Goal: Task Accomplishment & Management: Complete application form

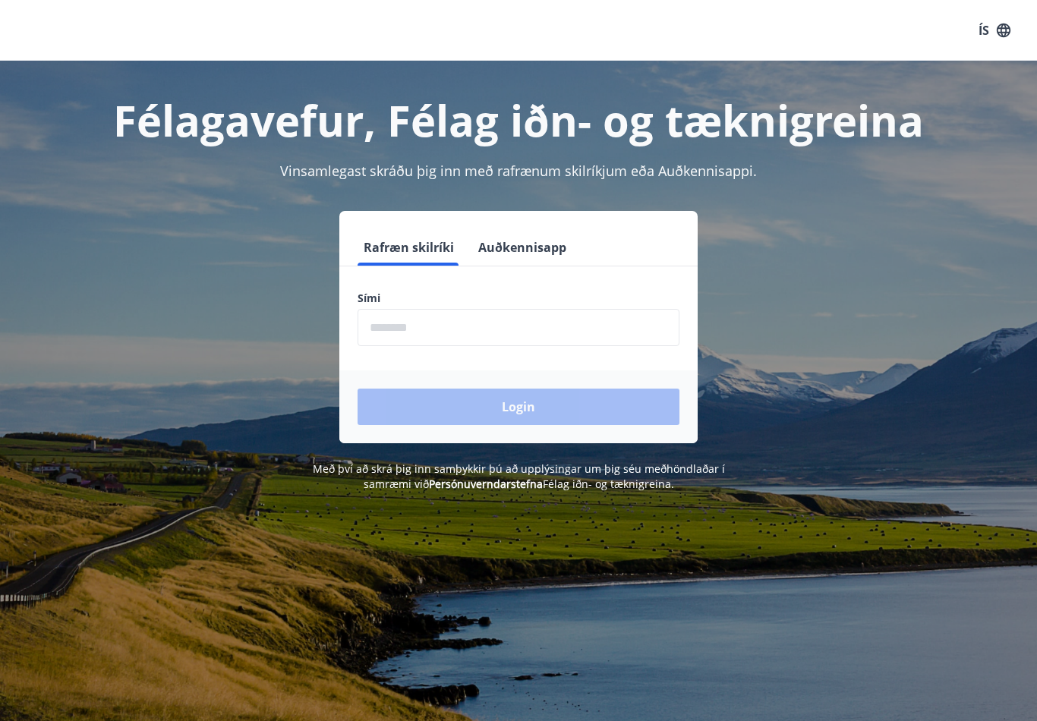
click at [549, 329] on input "phone" at bounding box center [518, 327] width 322 height 37
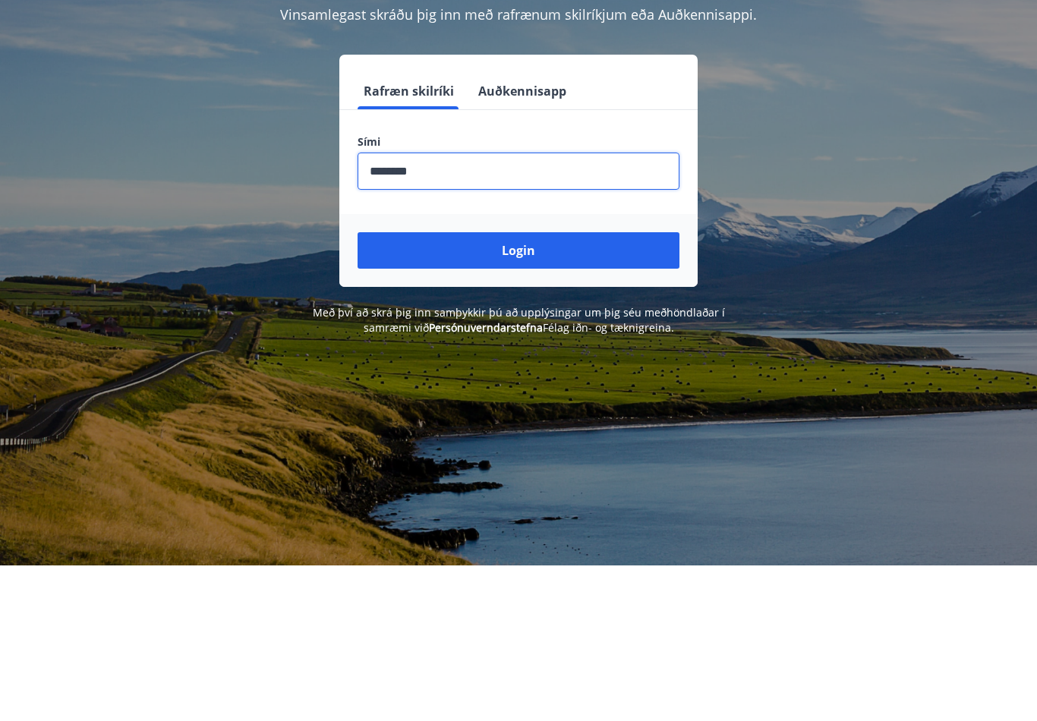
type input "********"
click at [598, 389] on button "Login" at bounding box center [518, 407] width 322 height 36
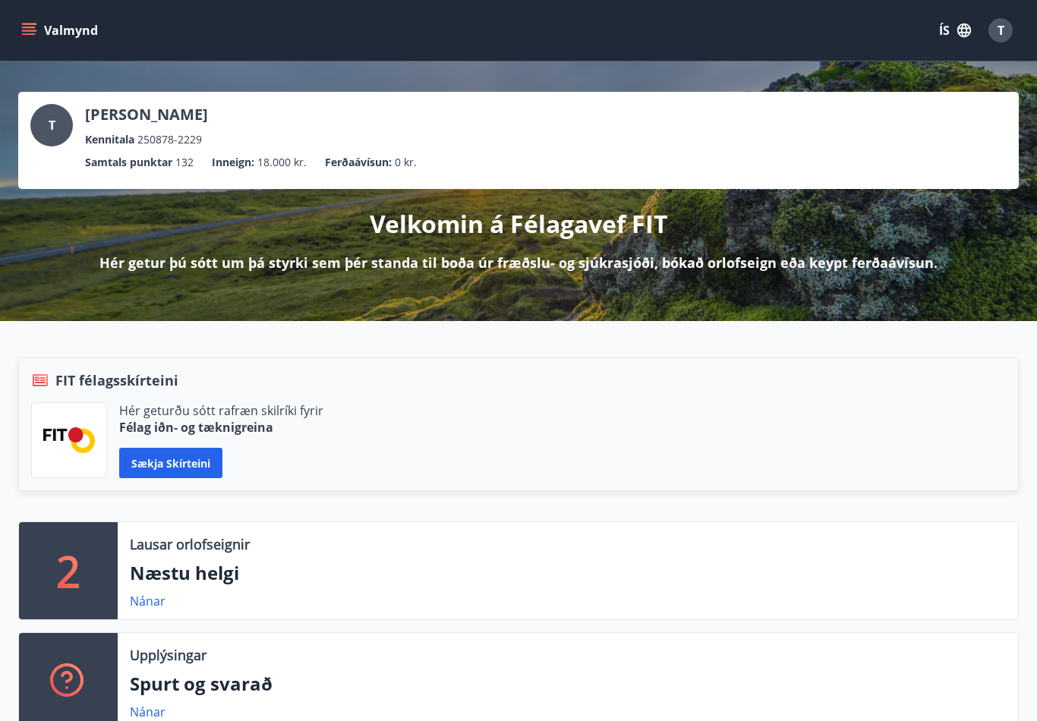
click at [35, 27] on icon "menu" at bounding box center [28, 30] width 15 height 15
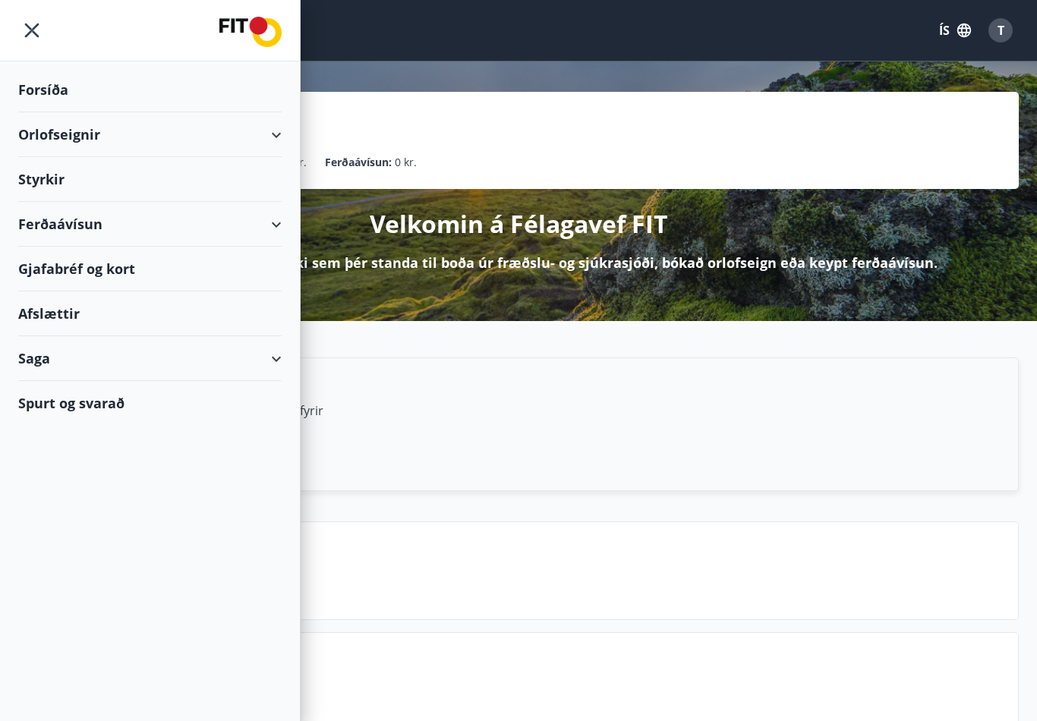
click at [42, 169] on div "Styrkir" at bounding box center [149, 179] width 263 height 45
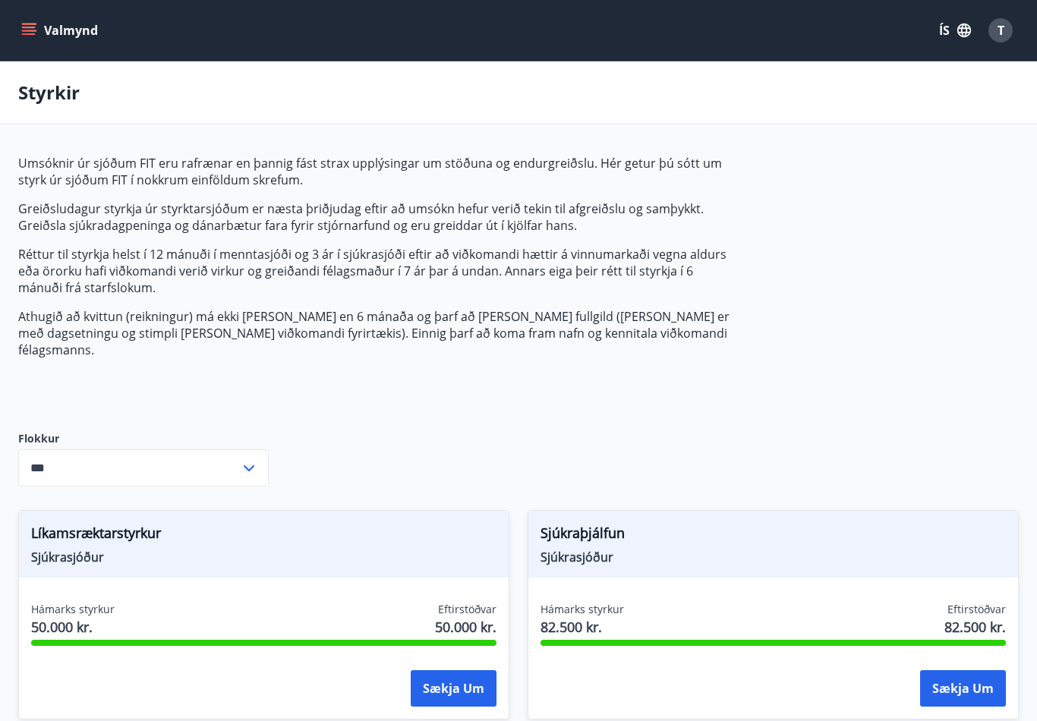
click at [239, 449] on input "***" at bounding box center [129, 467] width 222 height 37
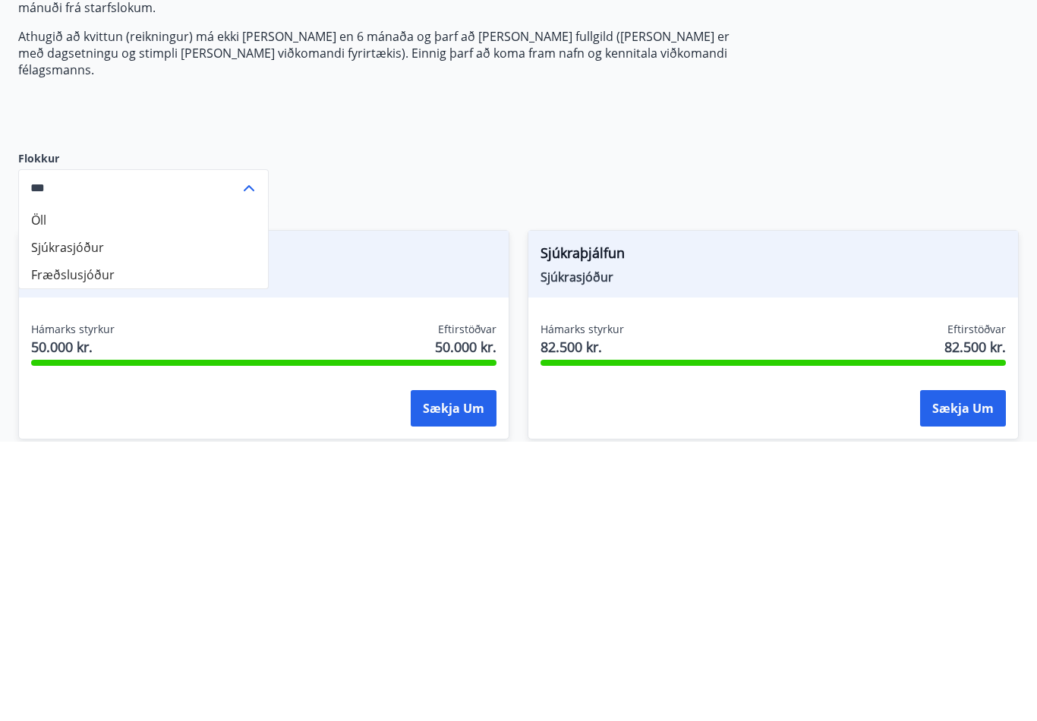
click at [59, 514] on li "Sjúkrasjóður" at bounding box center [143, 527] width 249 height 27
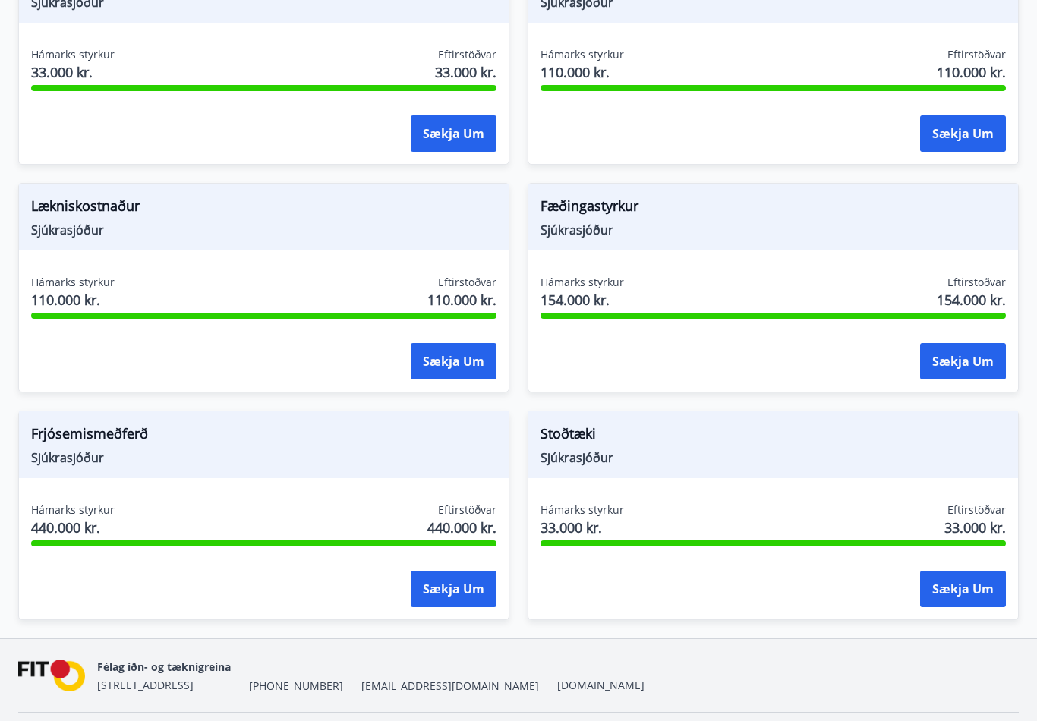
scroll to position [1242, 0]
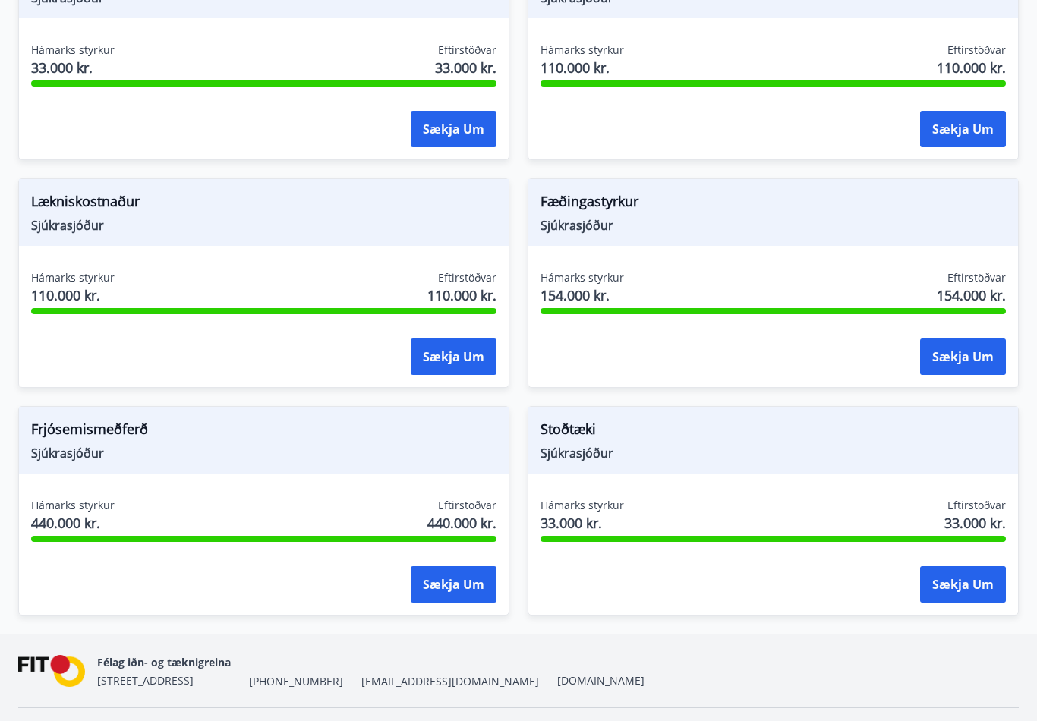
click at [205, 199] on span "Lækniskostnaður" at bounding box center [263, 204] width 465 height 26
click at [212, 217] on span "Sjúkrasjóður" at bounding box center [263, 225] width 465 height 17
click at [214, 217] on span "Sjúkrasjóður" at bounding box center [263, 225] width 465 height 17
click at [212, 217] on span "Sjúkrasjóður" at bounding box center [263, 225] width 465 height 17
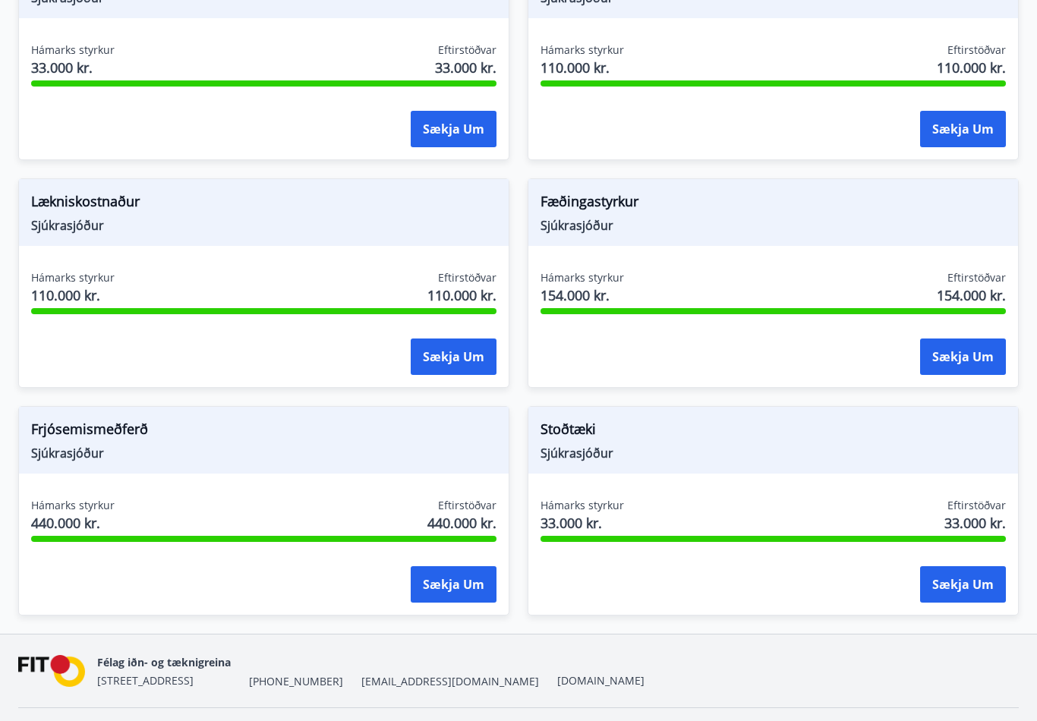
click at [212, 217] on span "Sjúkrasjóður" at bounding box center [263, 225] width 465 height 17
click at [224, 191] on span "Lækniskostnaður" at bounding box center [263, 204] width 465 height 26
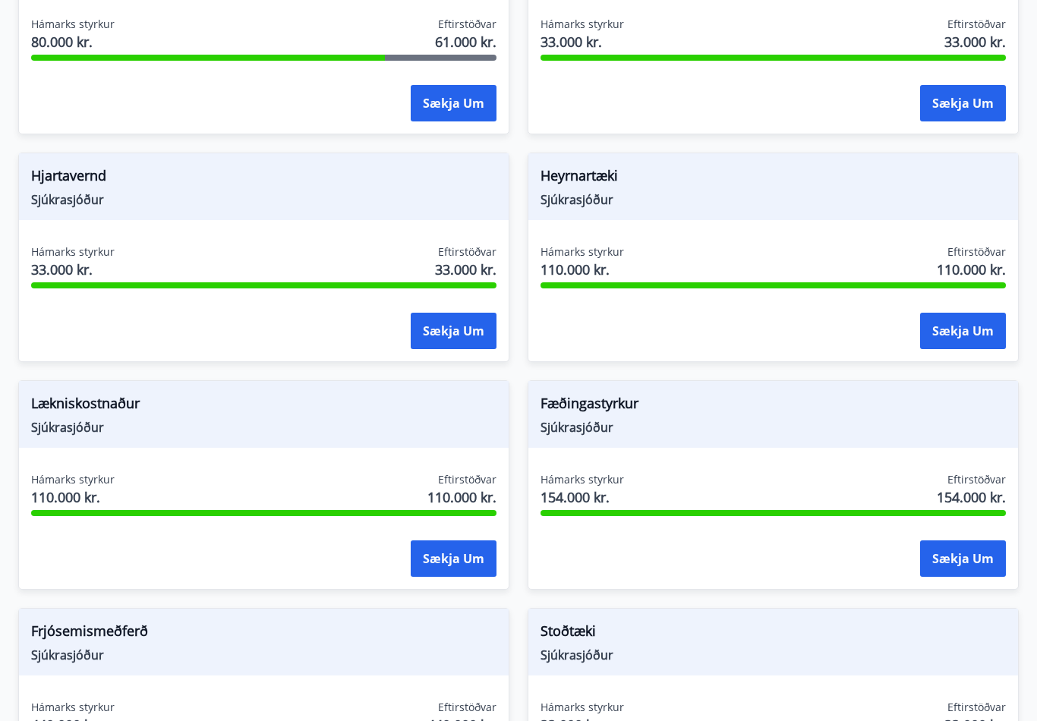
scroll to position [1038, 0]
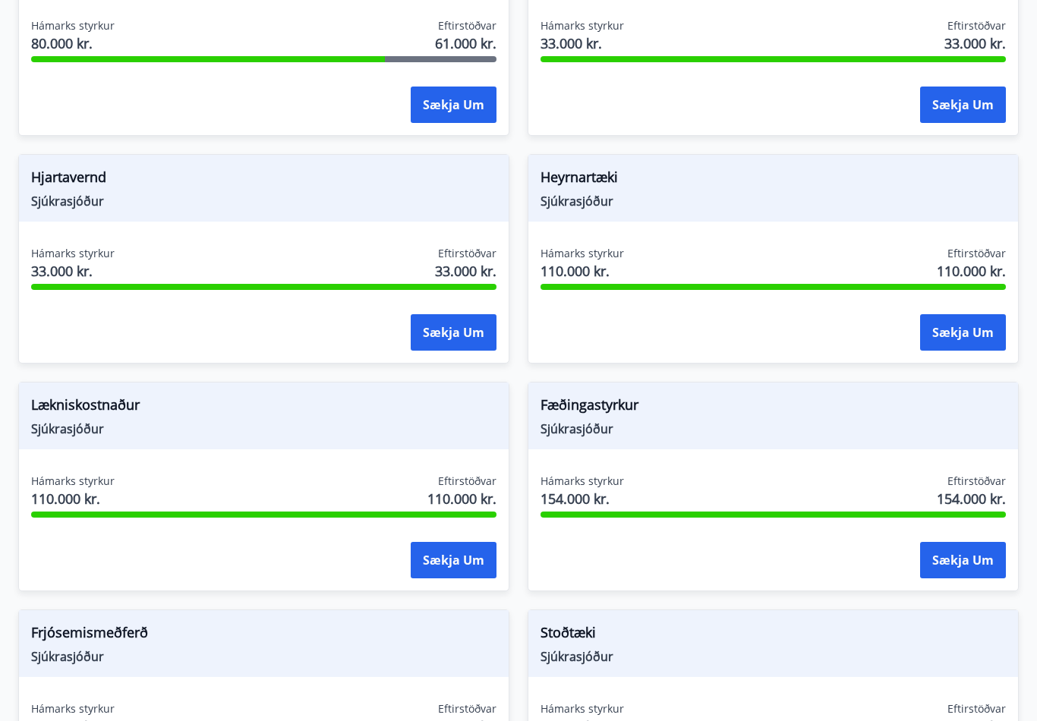
click at [288, 395] on span "Lækniskostnaður" at bounding box center [263, 408] width 465 height 26
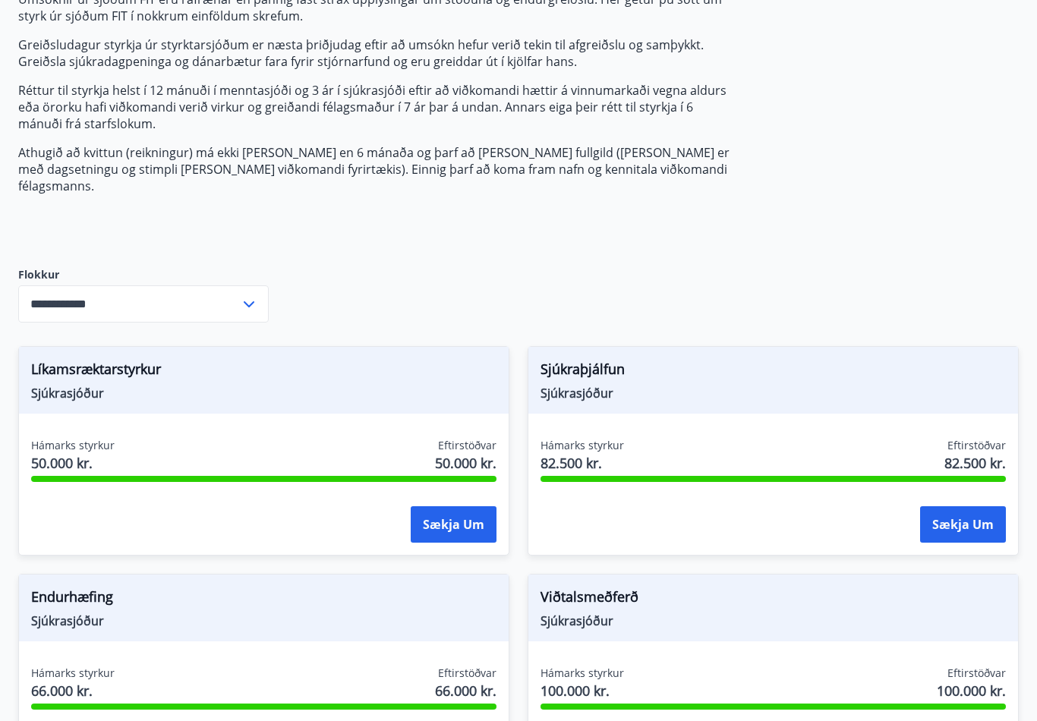
scroll to position [164, 0]
click at [249, 295] on icon at bounding box center [249, 304] width 18 height 18
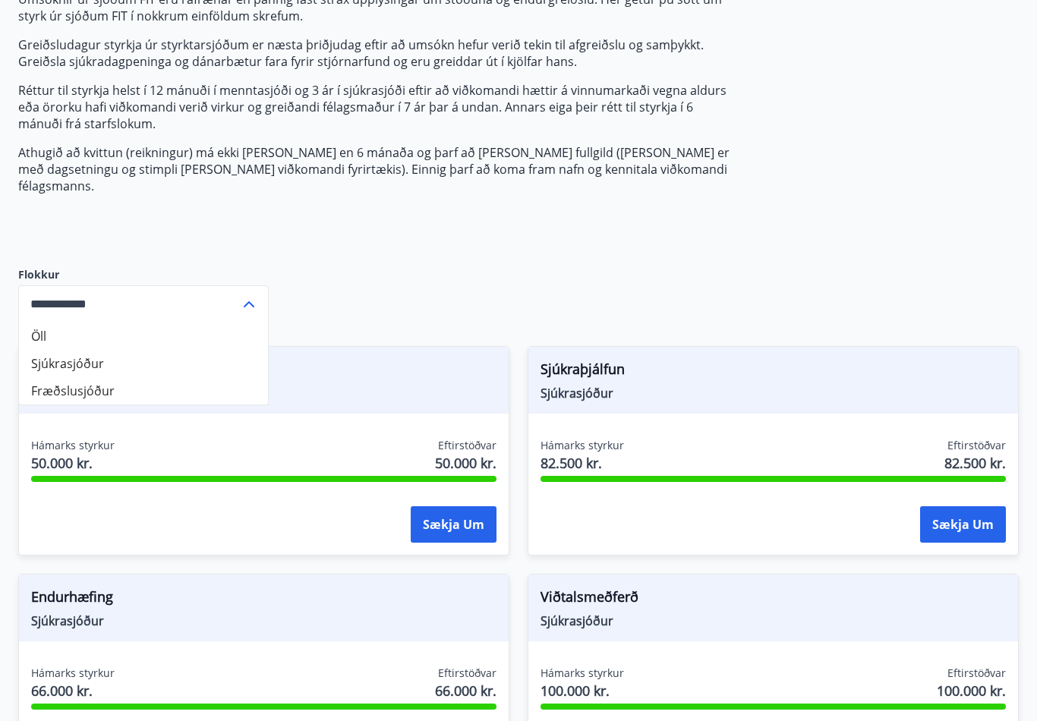
click at [42, 322] on li "Öll" at bounding box center [143, 335] width 249 height 27
type input "***"
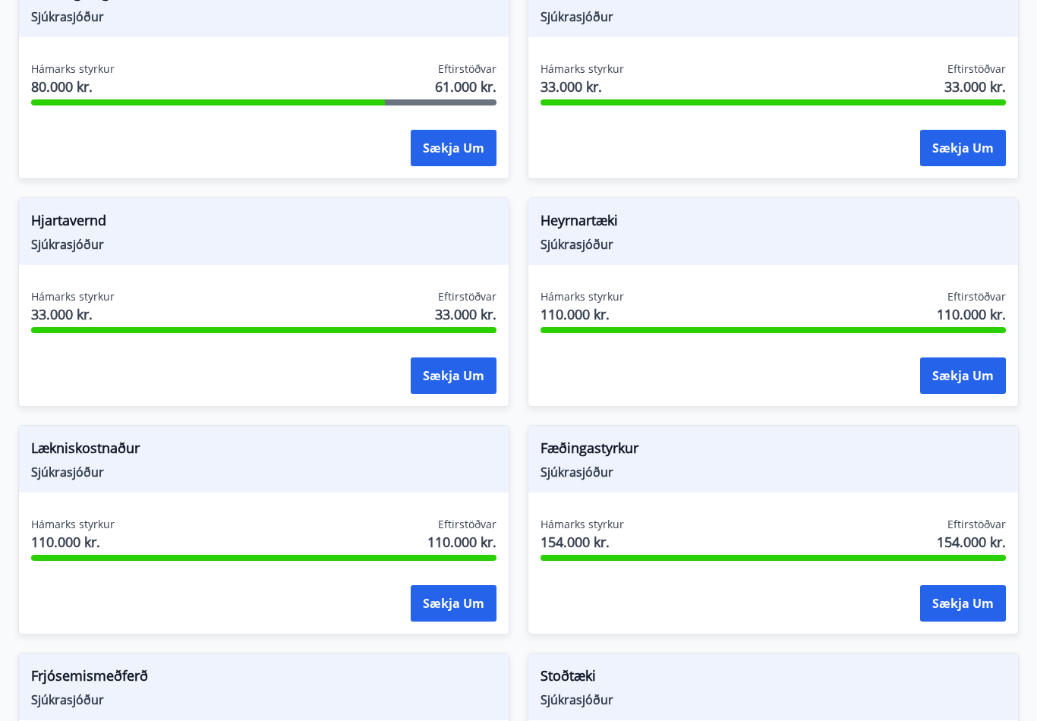
scroll to position [1016, 0]
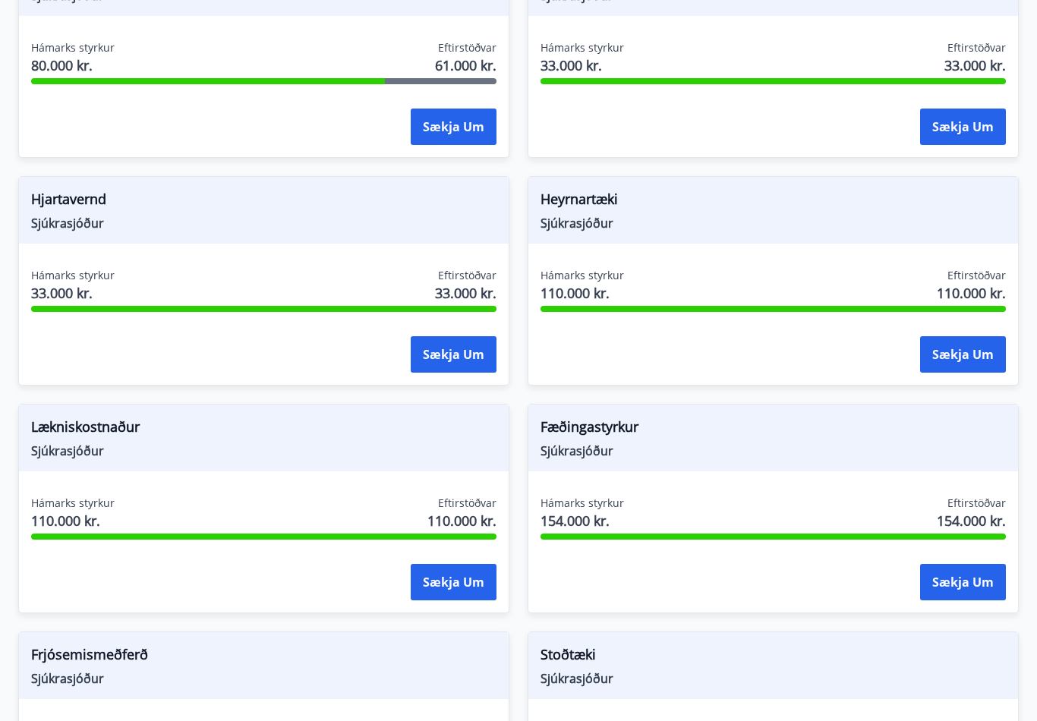
click at [470, 565] on button "Sækja um" at bounding box center [454, 583] width 86 height 36
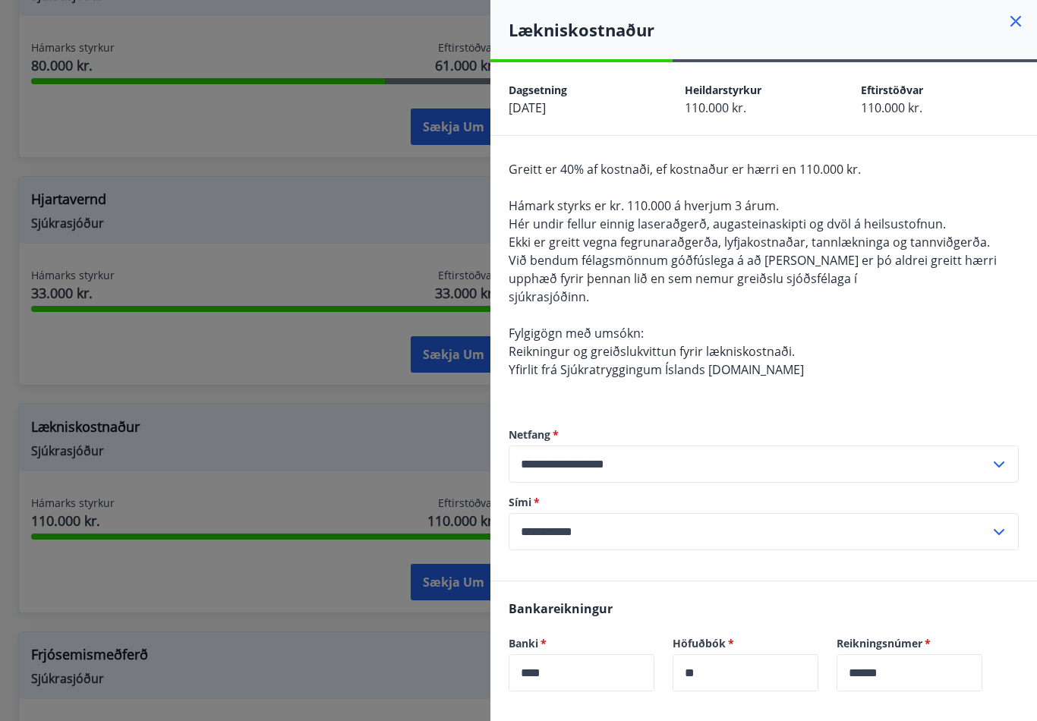
click at [340, 181] on div at bounding box center [518, 360] width 1037 height 721
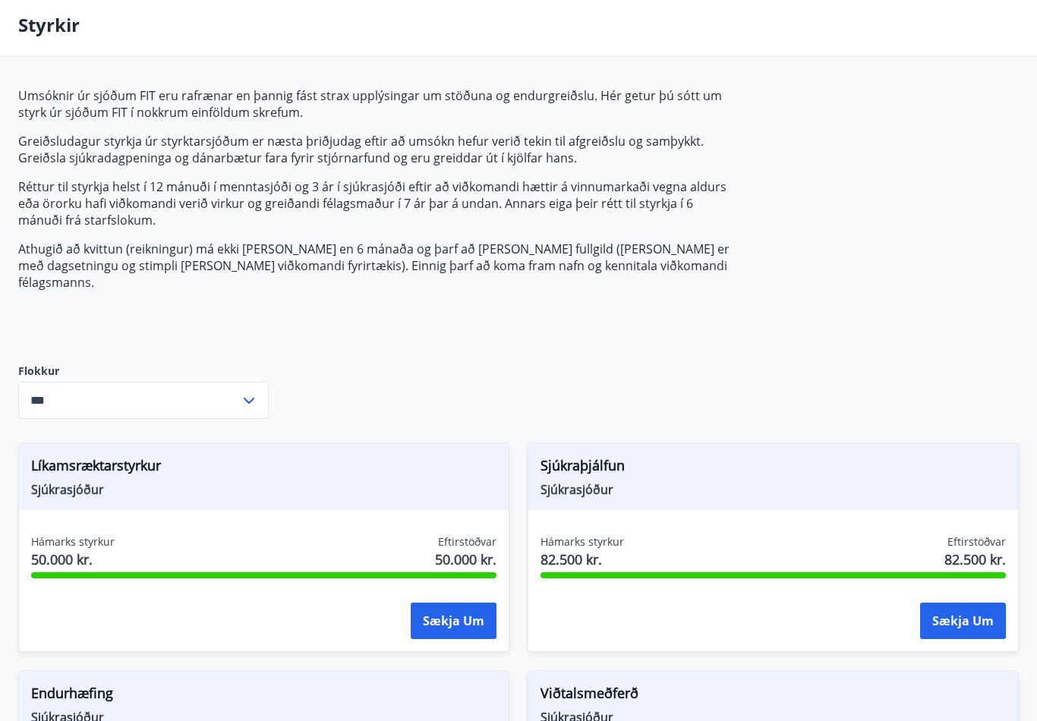
scroll to position [38, 0]
